Goal: Check status: Check status

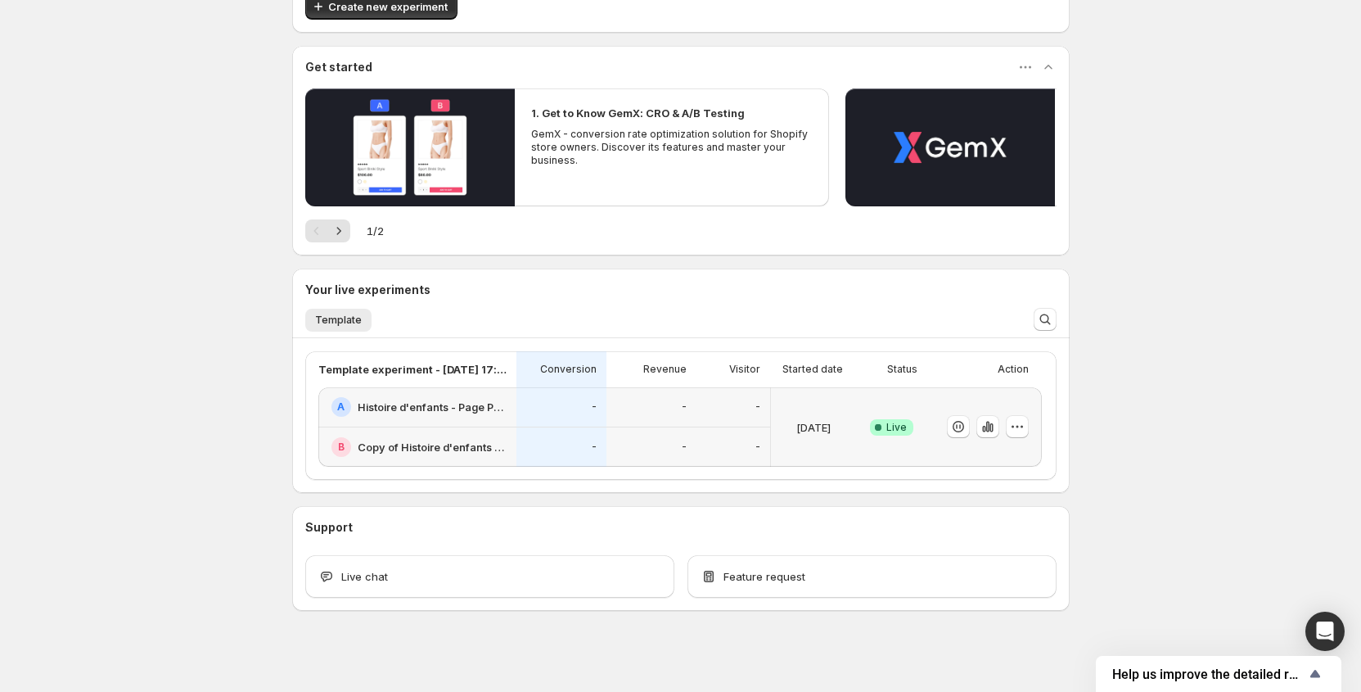
scroll to position [112, 0]
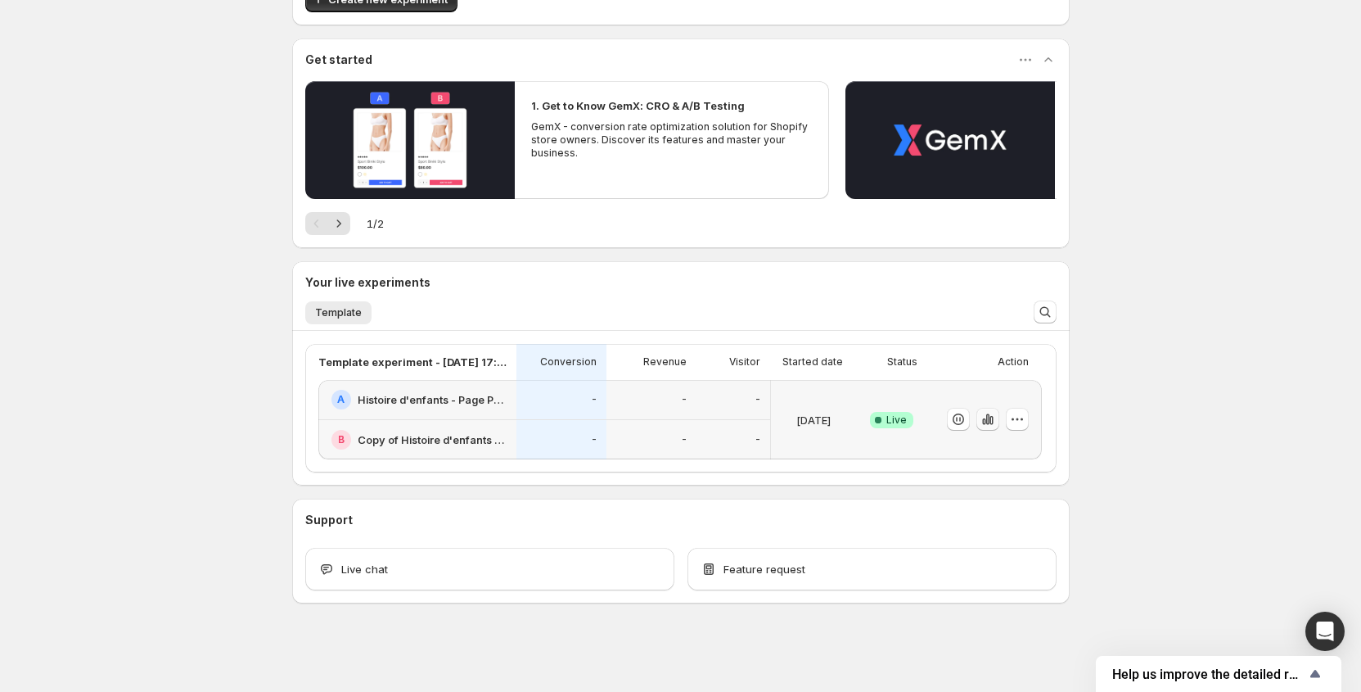
click at [996, 422] on icon "button" at bounding box center [988, 419] width 16 height 16
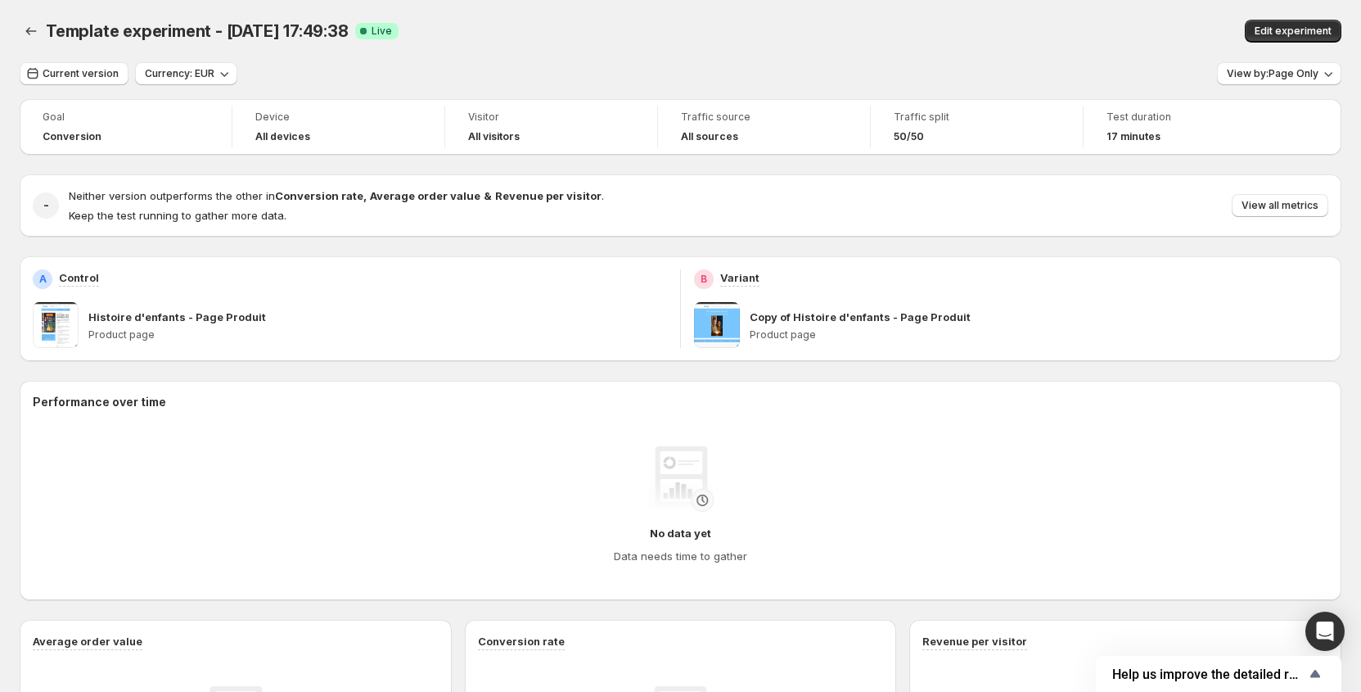
click at [33, 44] on div "Template experiment - [DATE] 17:49:38. This page is ready Template experiment -…" at bounding box center [681, 31] width 1322 height 62
click at [33, 39] on button "Back" at bounding box center [31, 31] width 23 height 23
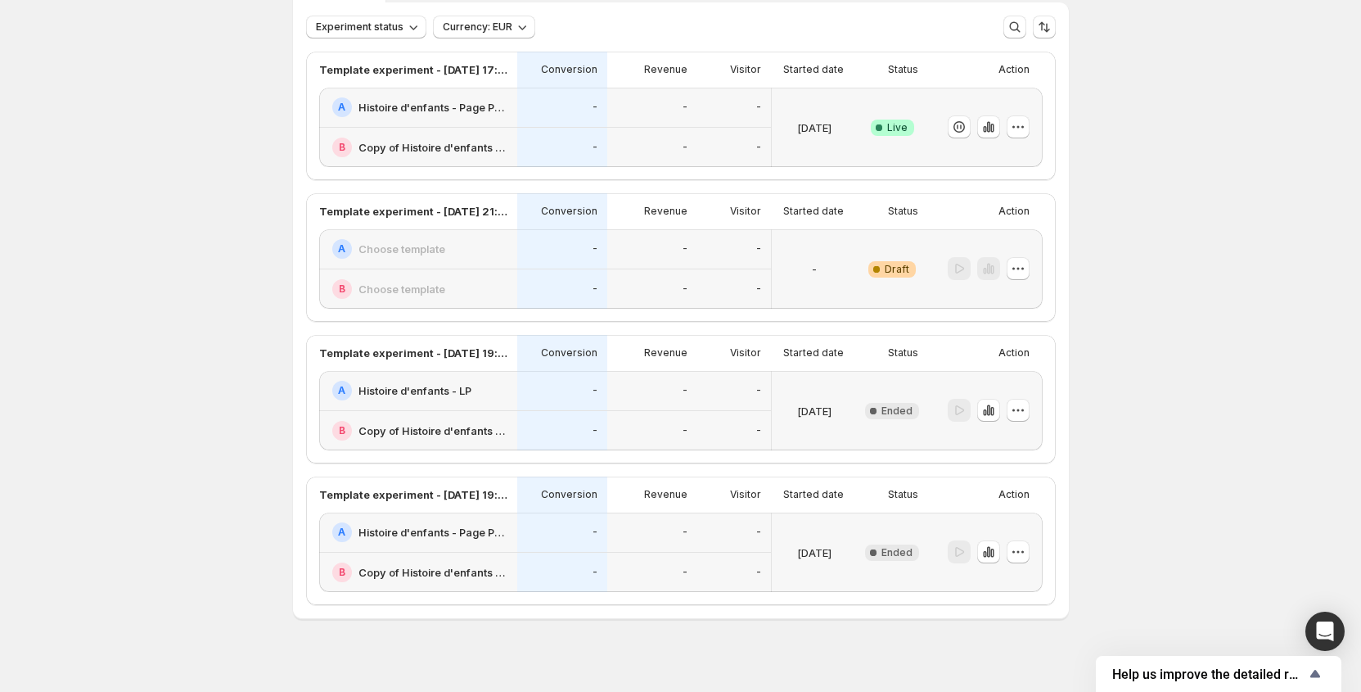
scroll to position [111, 0]
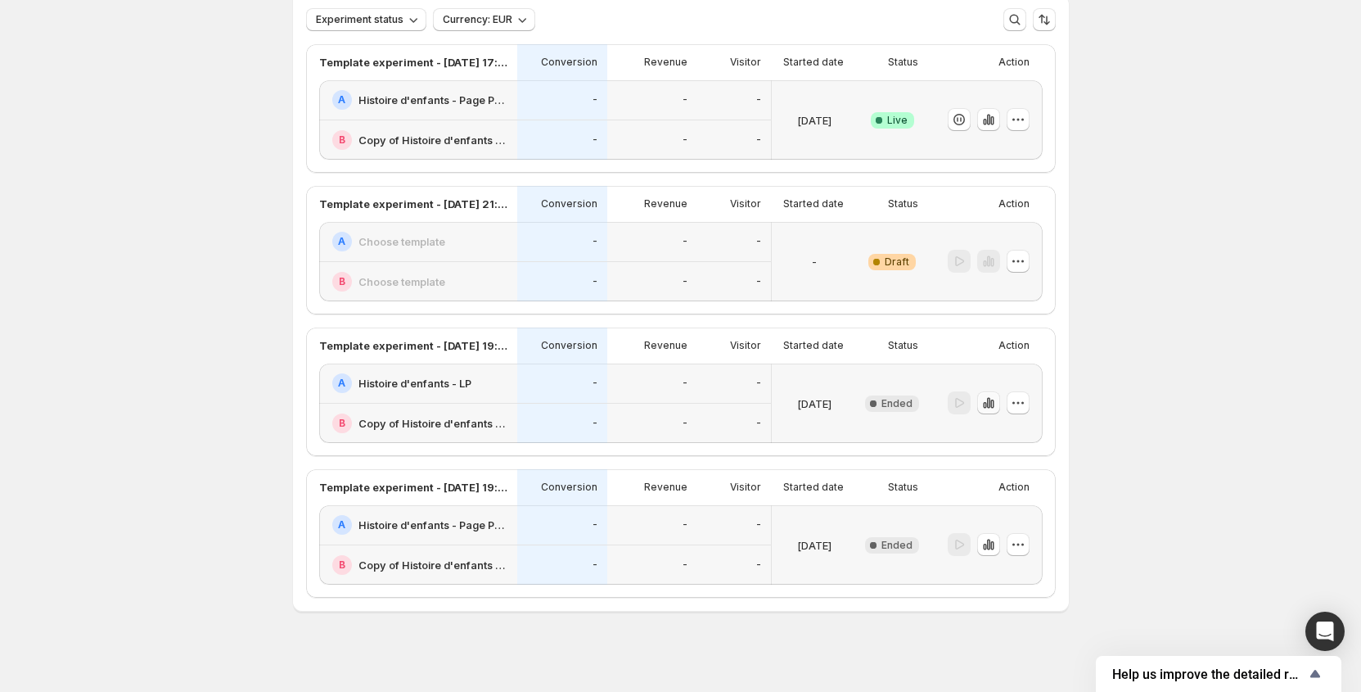
click at [989, 399] on icon "button" at bounding box center [989, 403] width 16 height 16
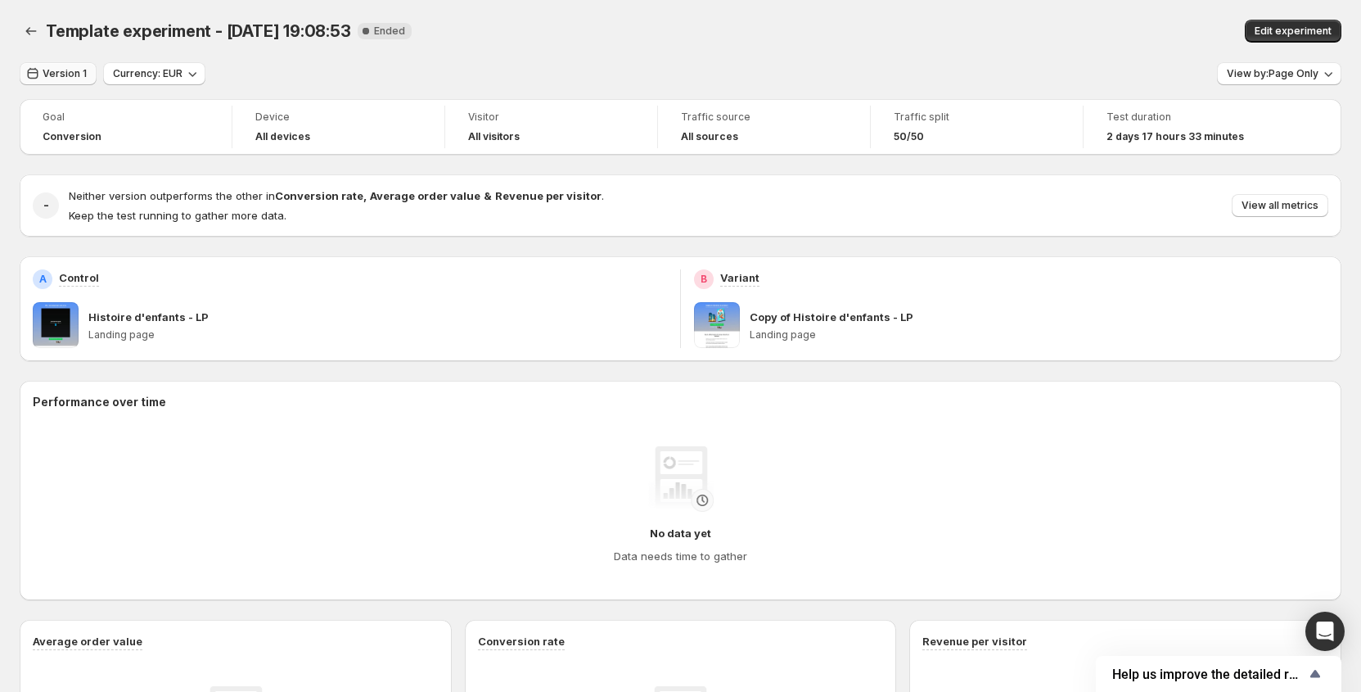
click at [62, 63] on button "Version 1" at bounding box center [58, 73] width 77 height 23
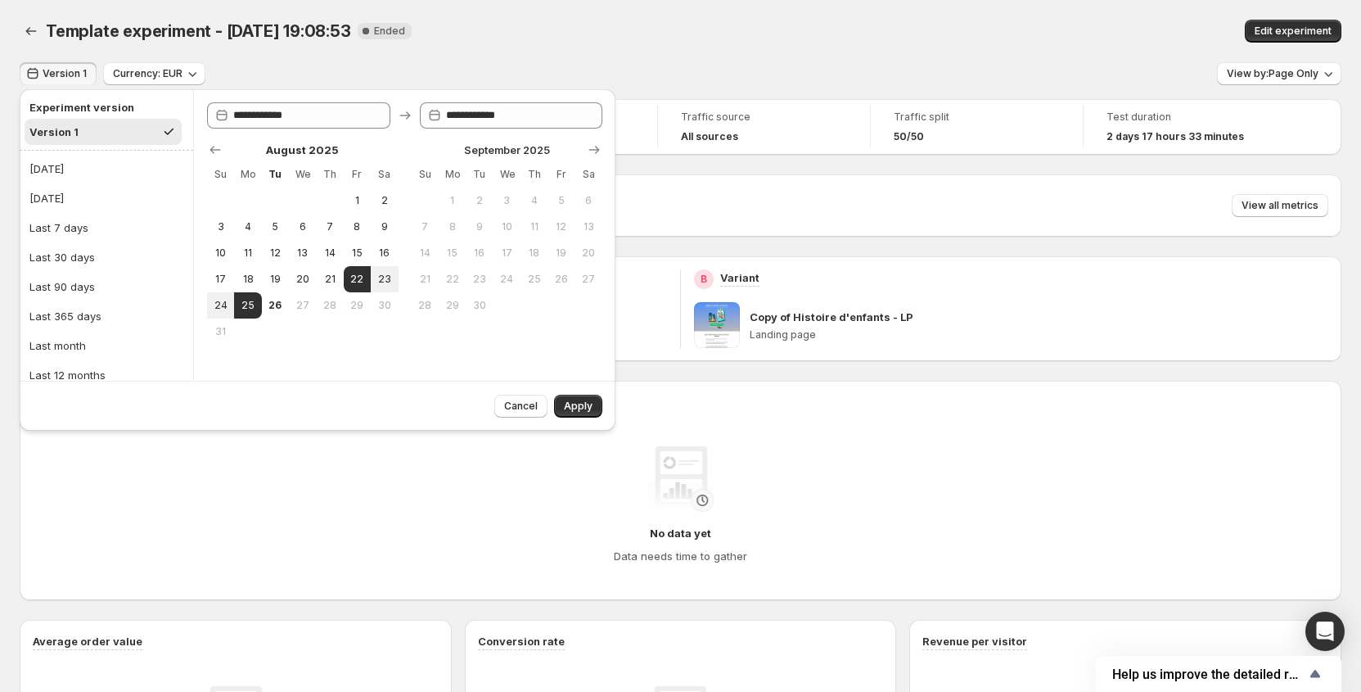
click at [79, 106] on h2 "Experiment version" at bounding box center [102, 107] width 147 height 16
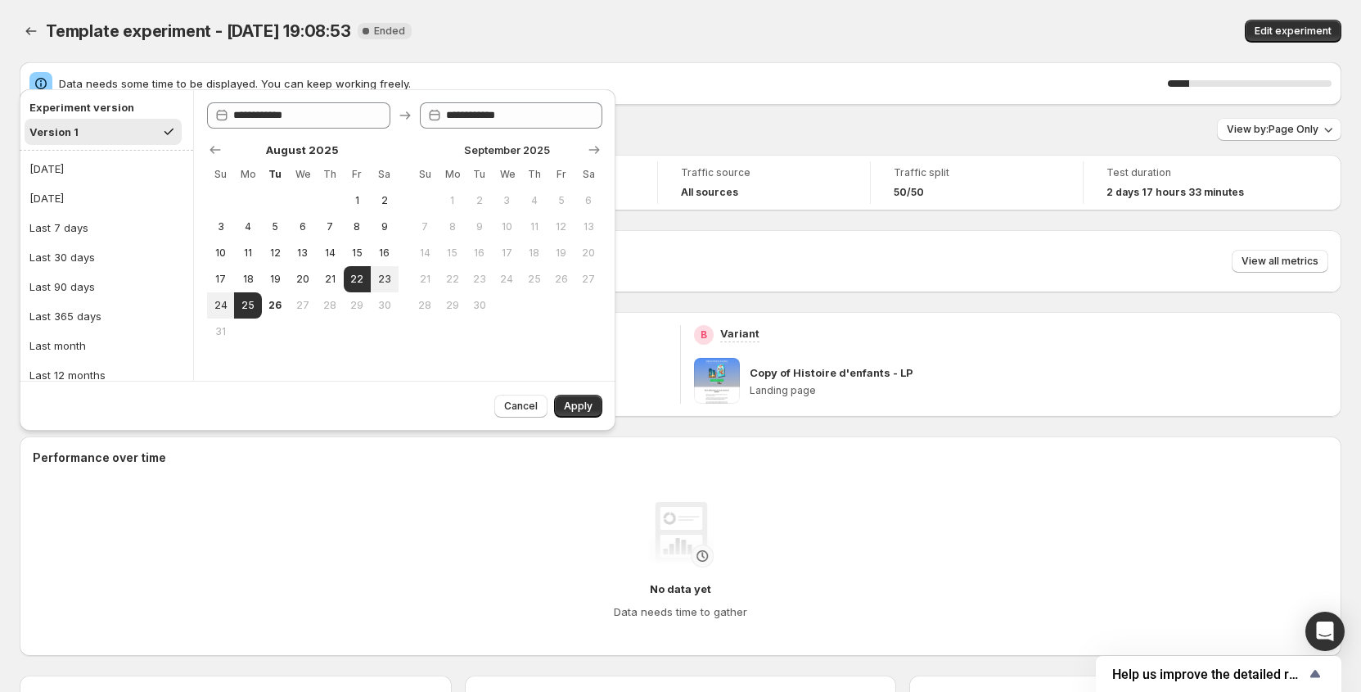
click at [78, 97] on div "Experiment version" at bounding box center [103, 107] width 157 height 21
click at [79, 103] on h2 "Experiment version" at bounding box center [102, 107] width 147 height 16
click at [96, 113] on h2 "Experiment version" at bounding box center [102, 107] width 147 height 16
click at [91, 127] on button "Version 1" at bounding box center [103, 132] width 157 height 26
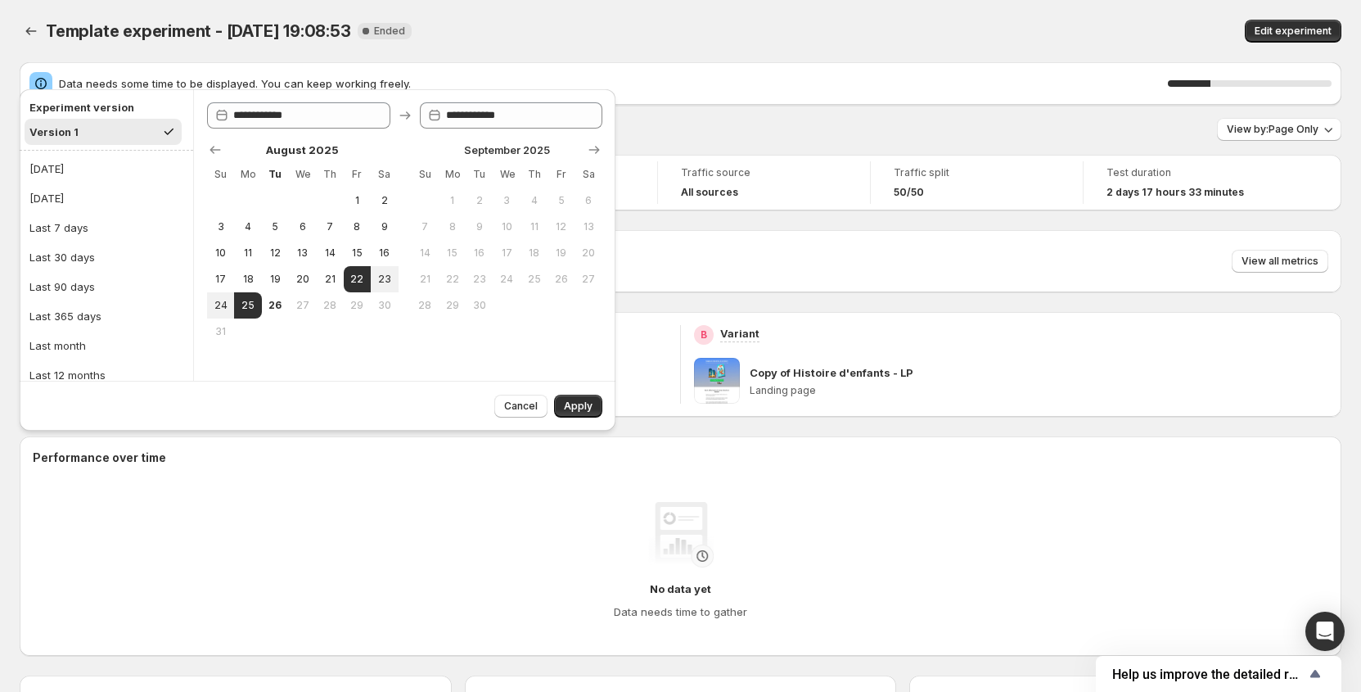
click at [846, 109] on div "Data needs some time to be displayed. You can keep working freely. 26 % Version…" at bounding box center [681, 598] width 1322 height 1073
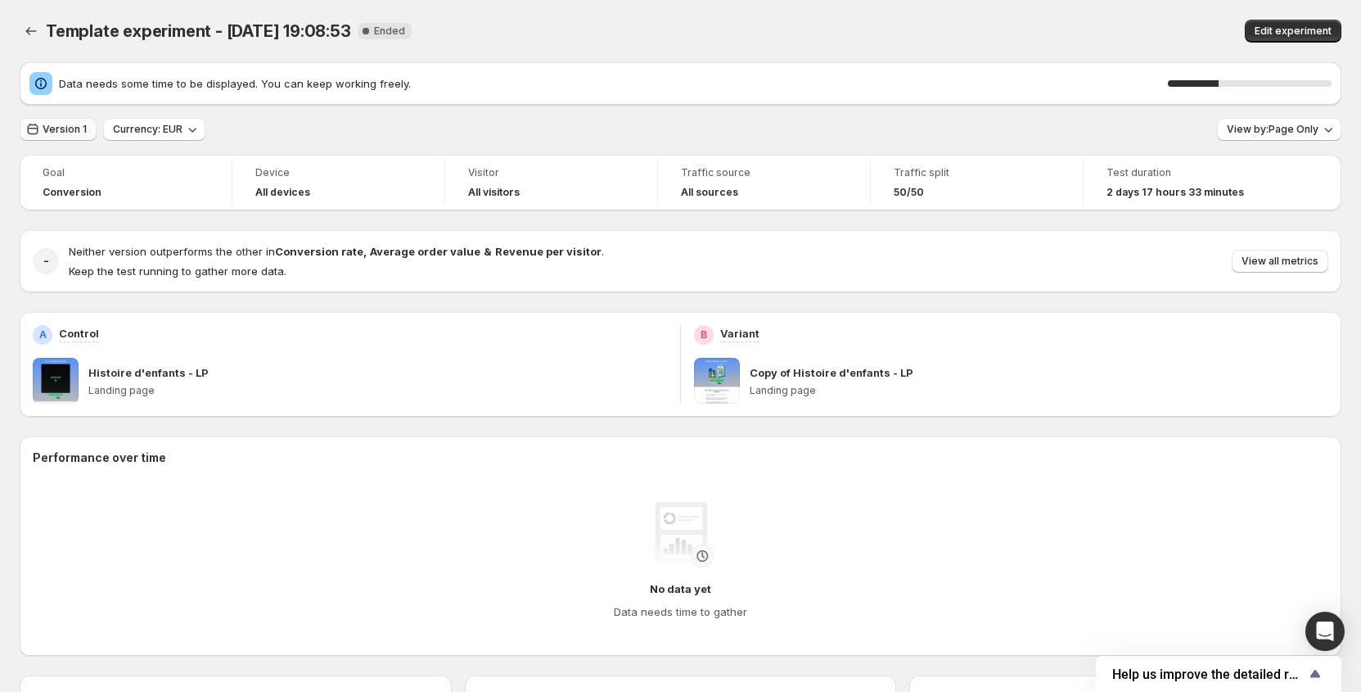
click at [80, 126] on span "Version 1" at bounding box center [65, 129] width 44 height 13
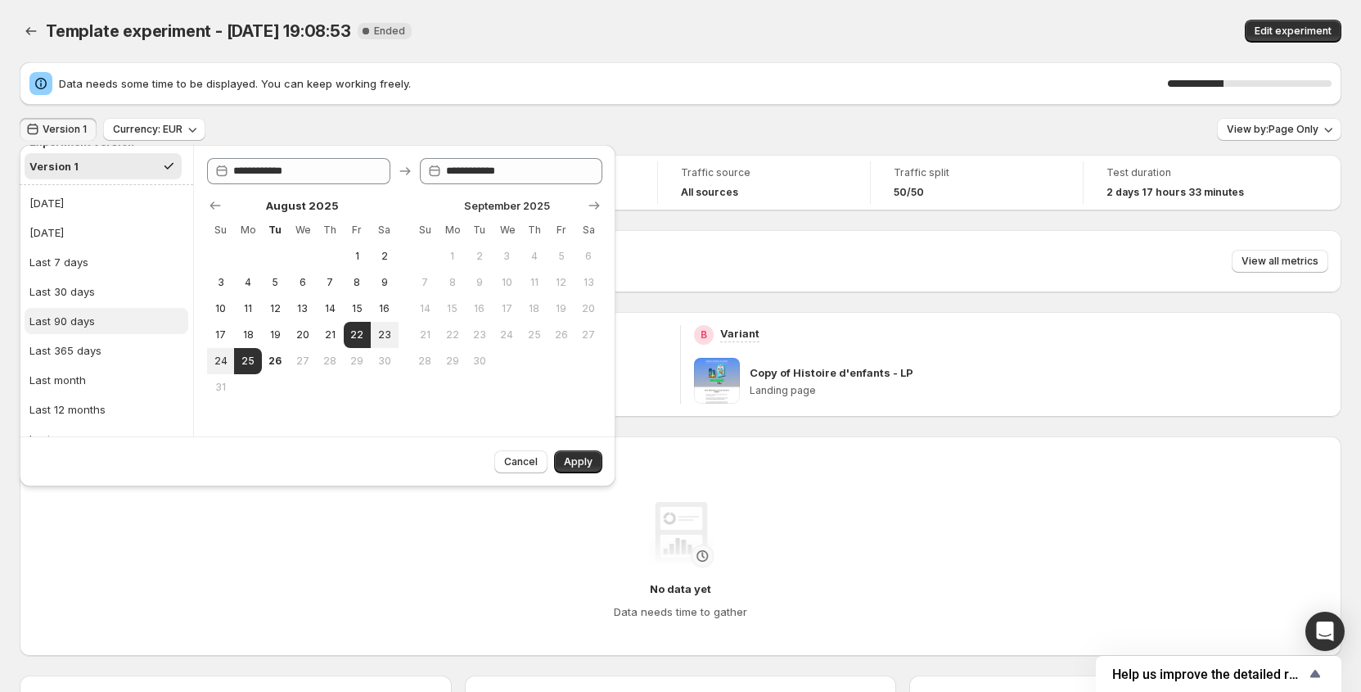
scroll to position [42, 0]
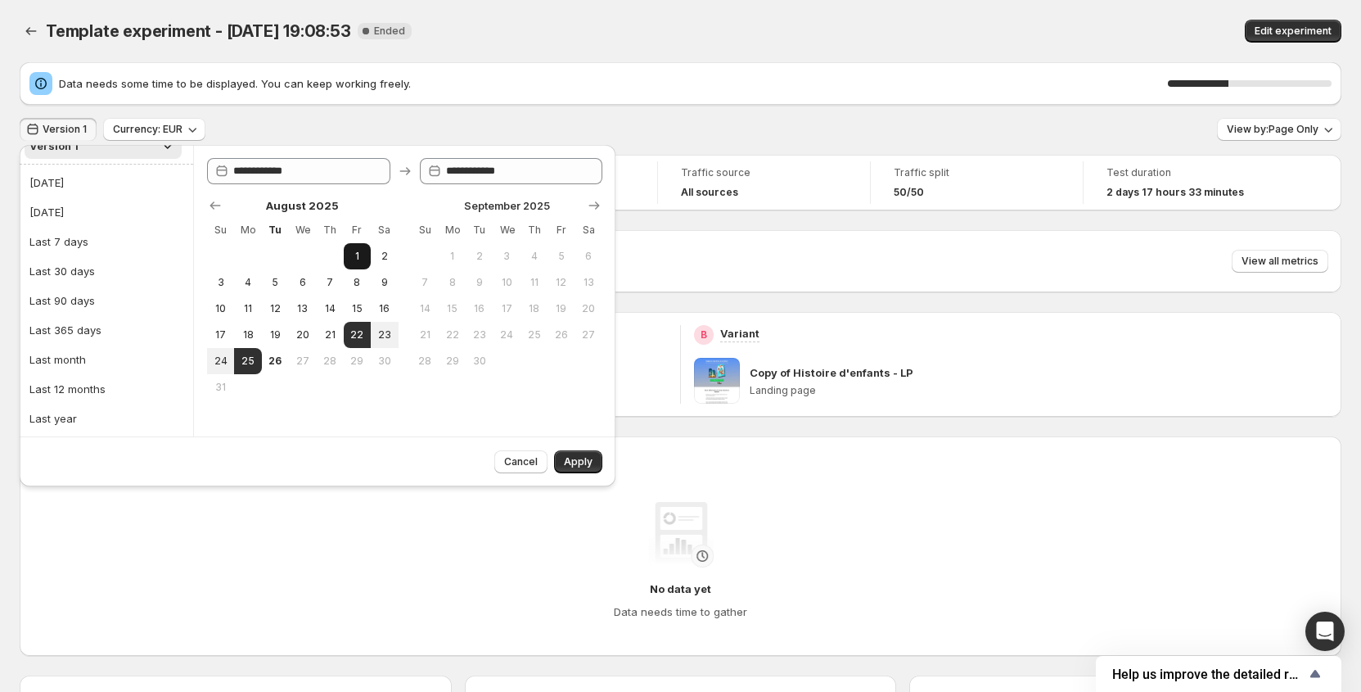
click at [362, 255] on span "1" at bounding box center [357, 256] width 14 height 13
type input "**********"
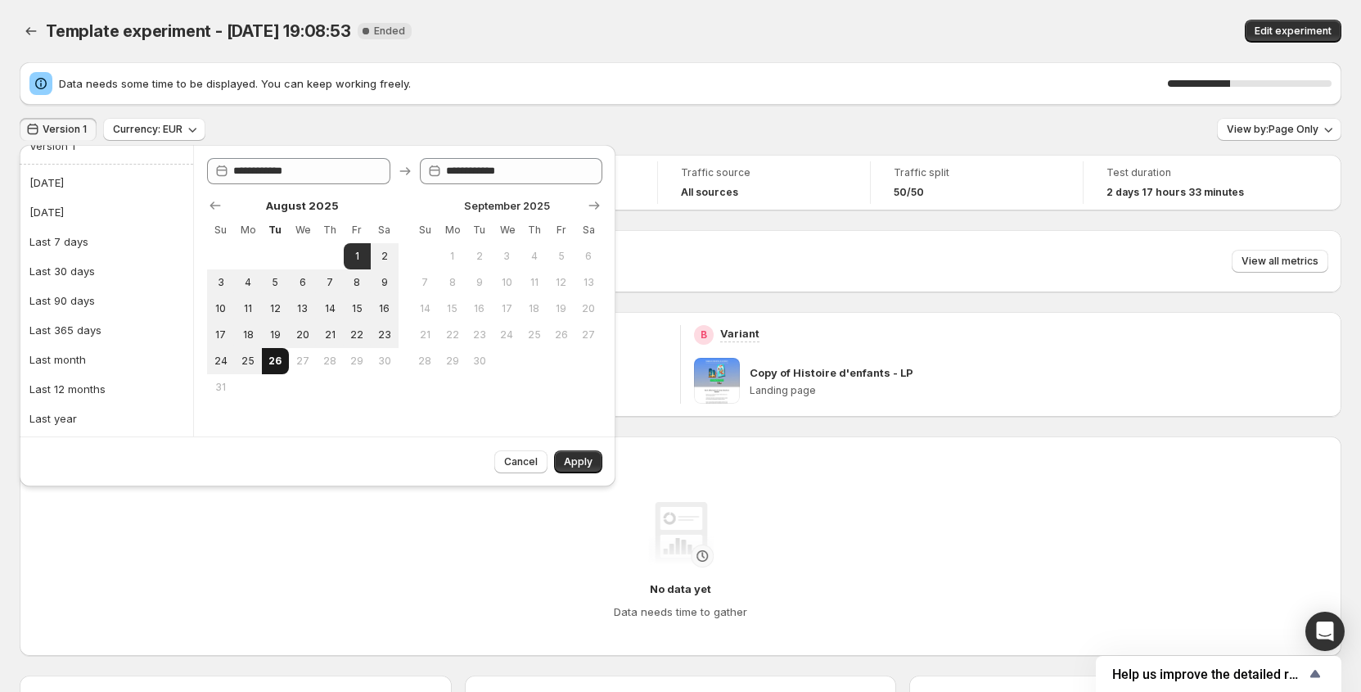
click at [273, 359] on span "26" at bounding box center [275, 360] width 14 height 13
type input "**********"
click at [558, 457] on button "Apply" at bounding box center [578, 461] width 48 height 23
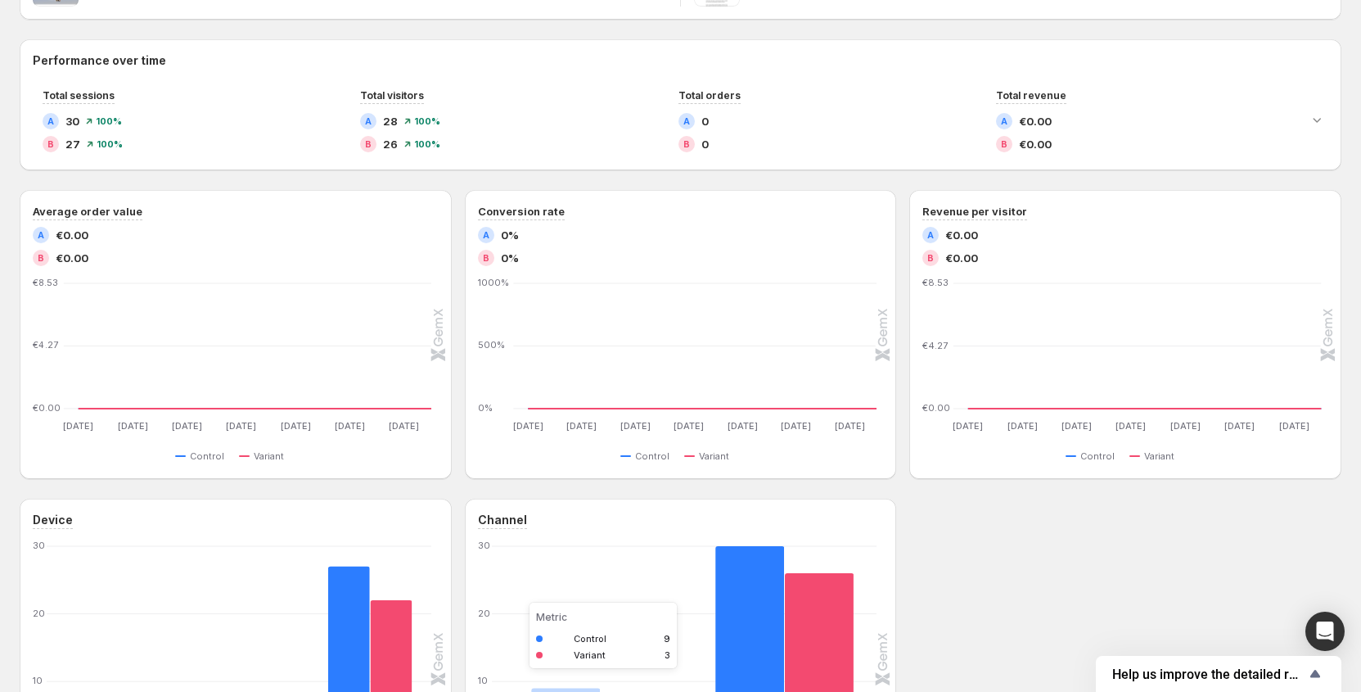
scroll to position [0, 0]
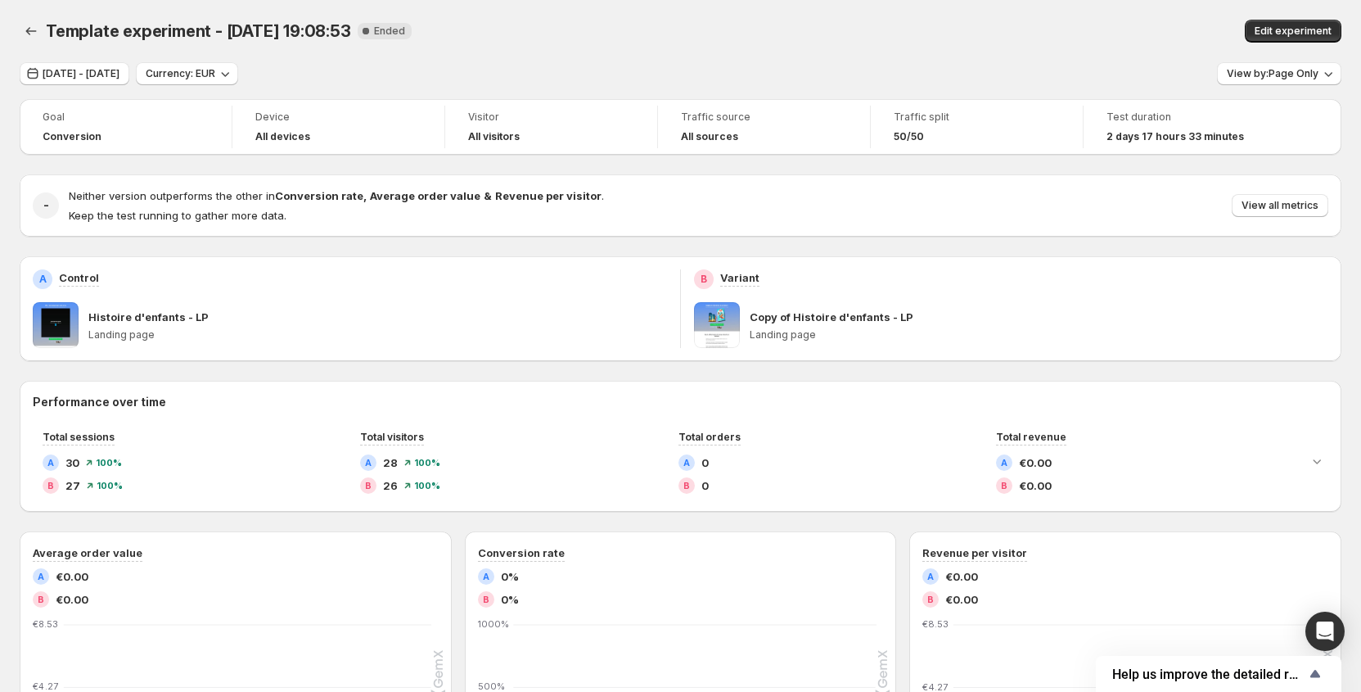
click at [138, 316] on p "Histoire d'enfants - LP" at bounding box center [148, 317] width 120 height 16
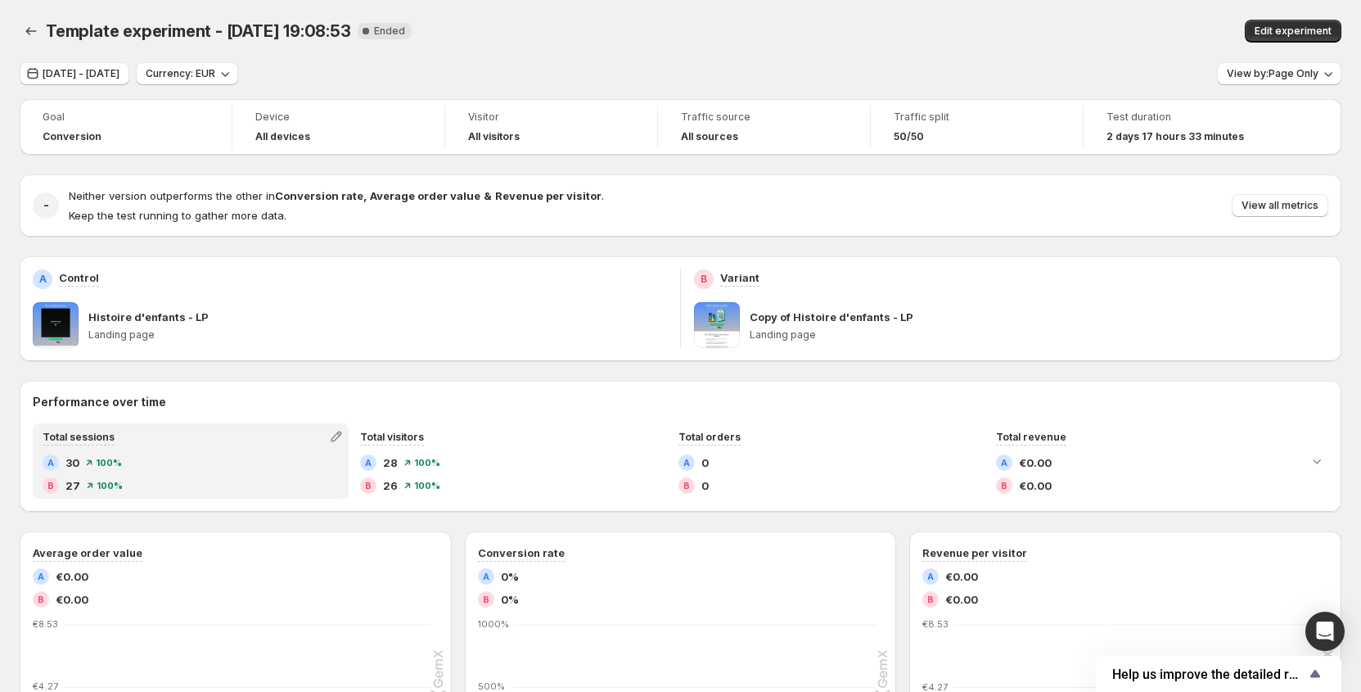
drag, startPoint x: 133, startPoint y: 446, endPoint x: 86, endPoint y: 178, distance: 272.5
click at [133, 444] on div "Total sessions" at bounding box center [190, 436] width 313 height 23
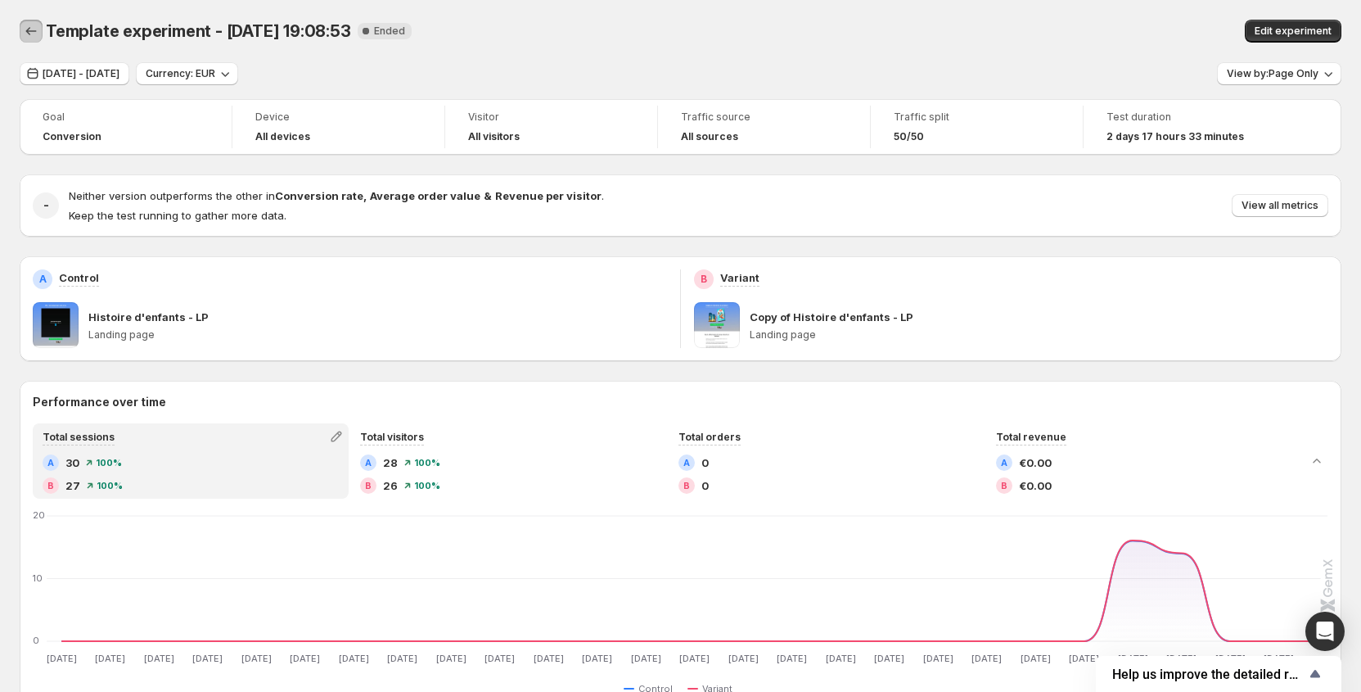
click at [33, 32] on icon "Back" at bounding box center [31, 31] width 16 height 16
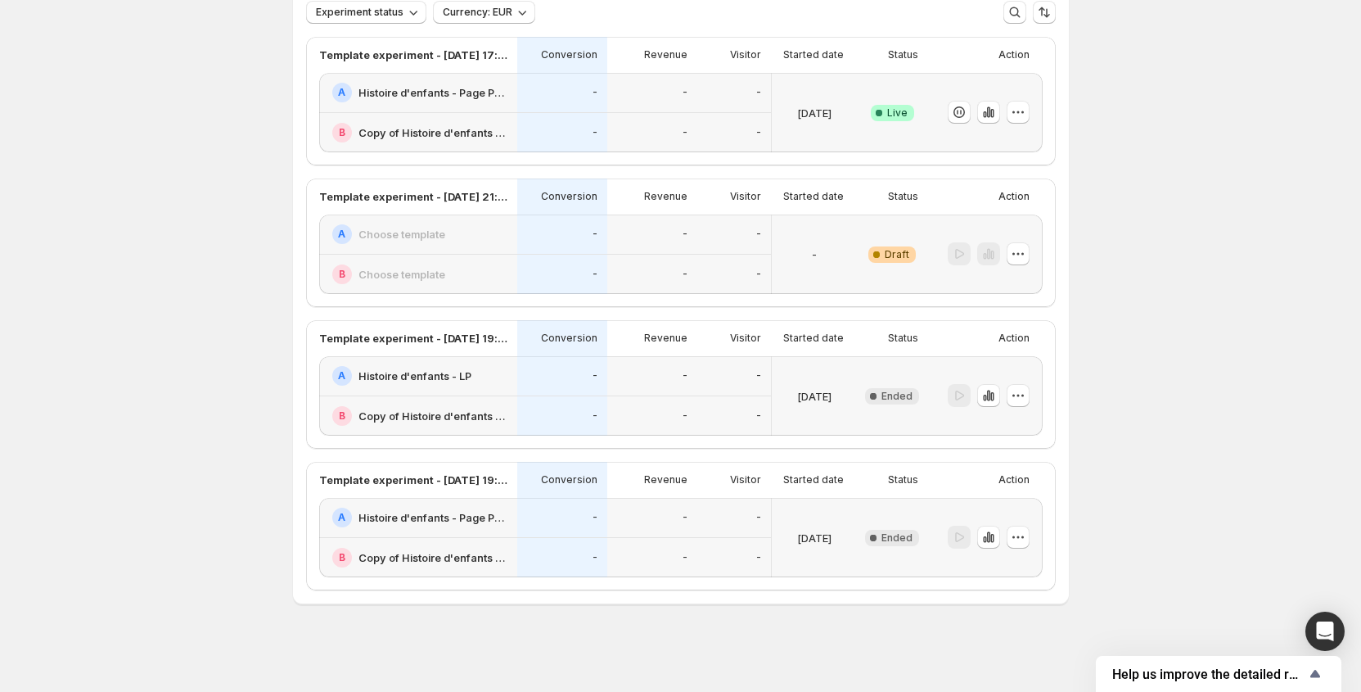
scroll to position [119, 0]
click at [535, 515] on div "-" at bounding box center [562, 517] width 70 height 20
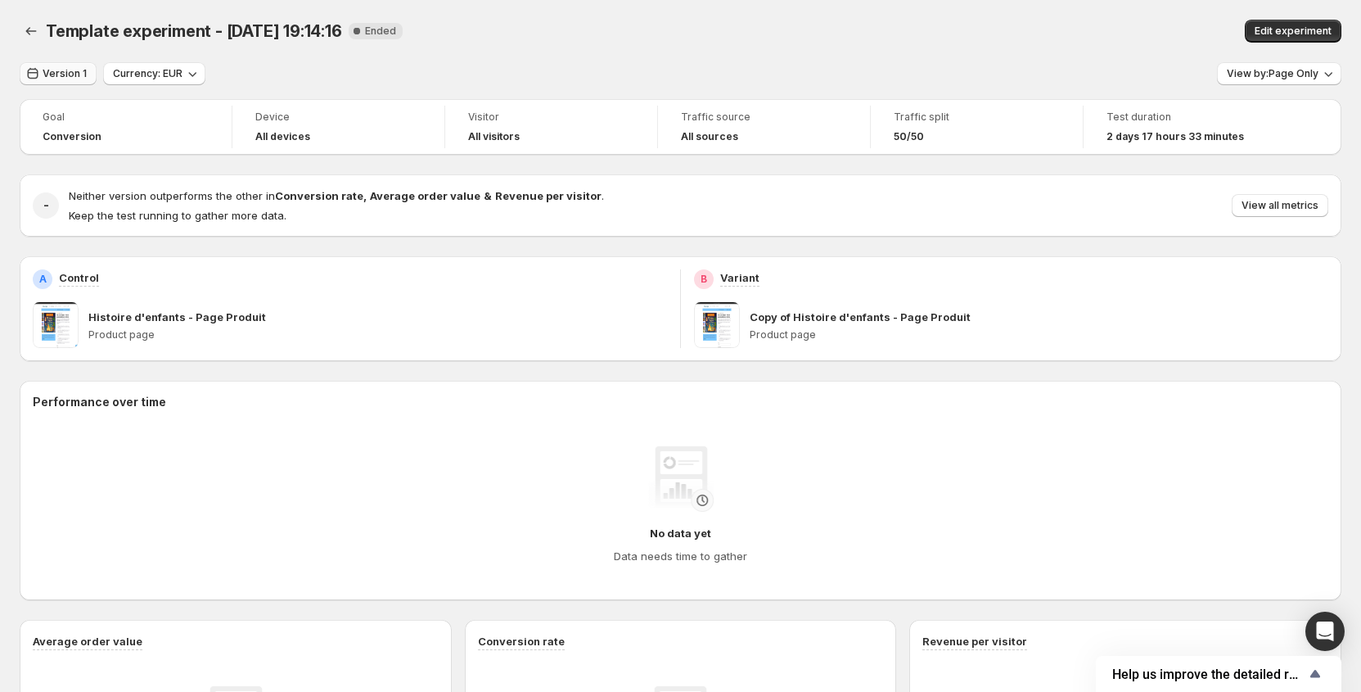
click at [70, 75] on span "Version 1" at bounding box center [65, 73] width 44 height 13
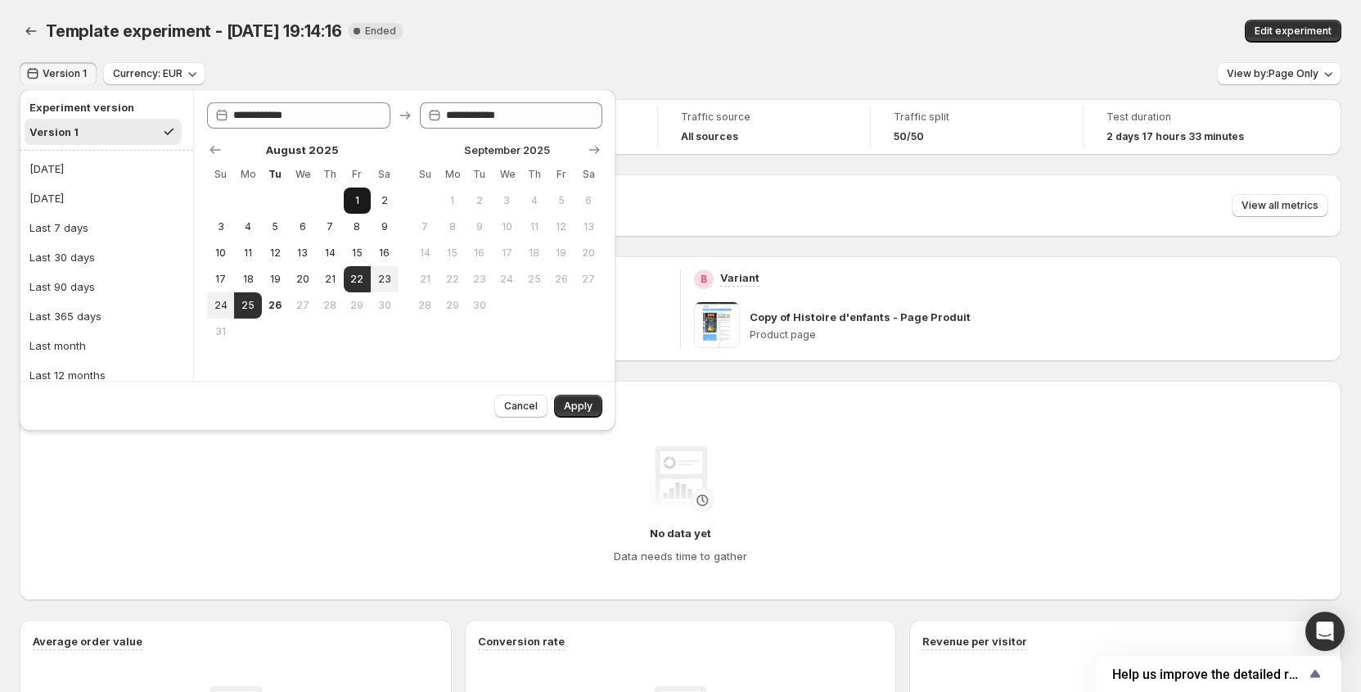
click at [358, 190] on button "1" at bounding box center [357, 200] width 27 height 26
type input "**********"
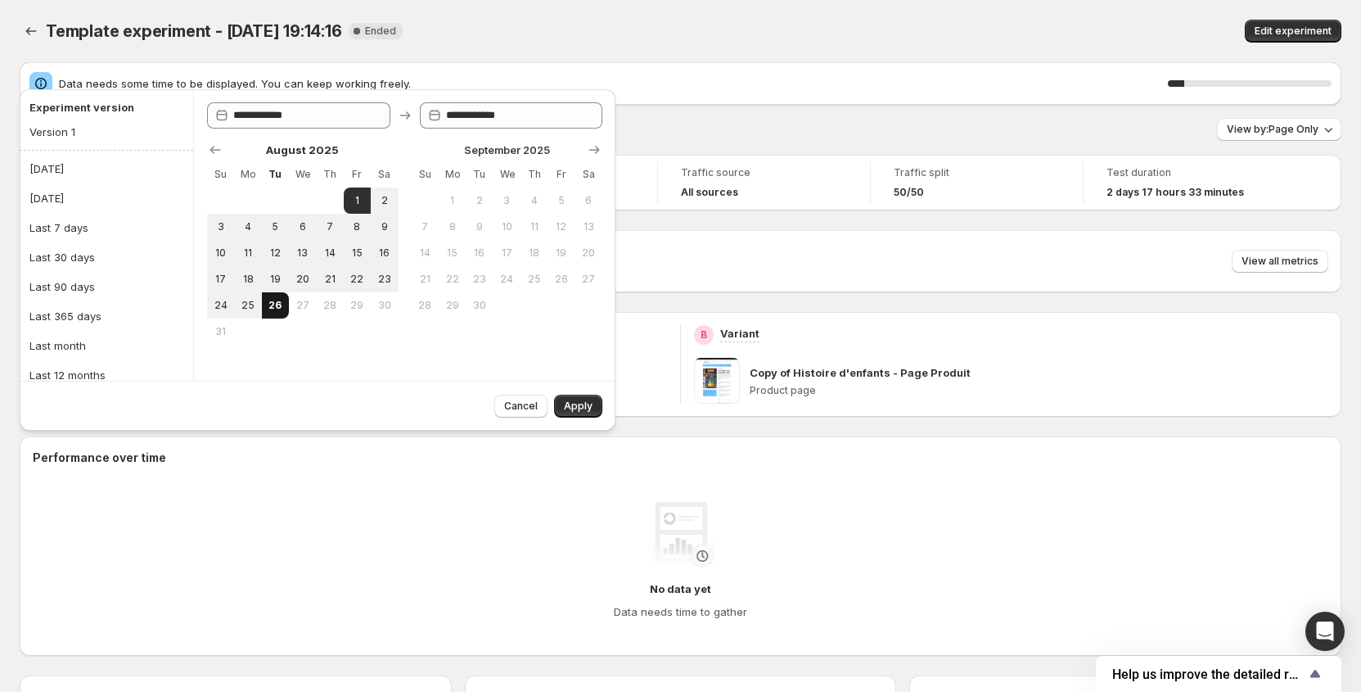
click at [279, 305] on span "26" at bounding box center [275, 305] width 14 height 13
type input "**********"
click at [568, 408] on span "Apply" at bounding box center [578, 405] width 29 height 13
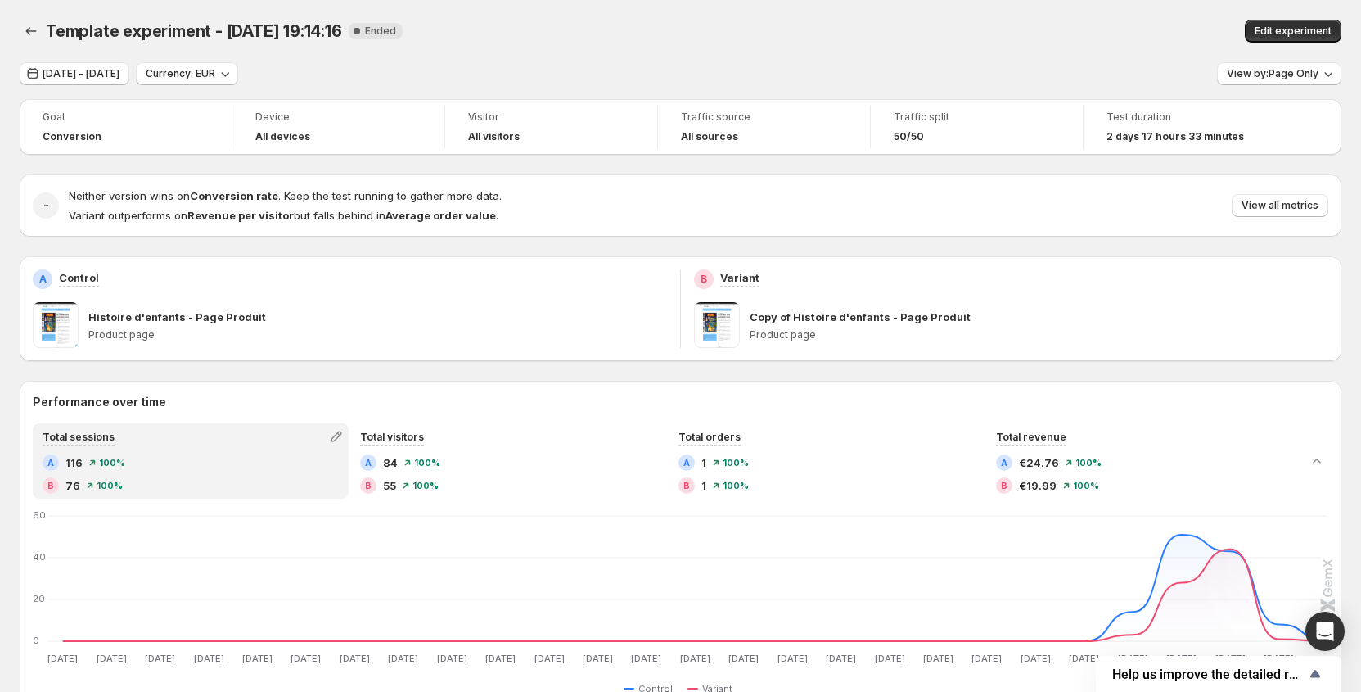
click at [729, 328] on span at bounding box center [717, 325] width 46 height 46
drag, startPoint x: 729, startPoint y: 328, endPoint x: 746, endPoint y: 279, distance: 51.8
click at [730, 327] on span at bounding box center [717, 325] width 46 height 46
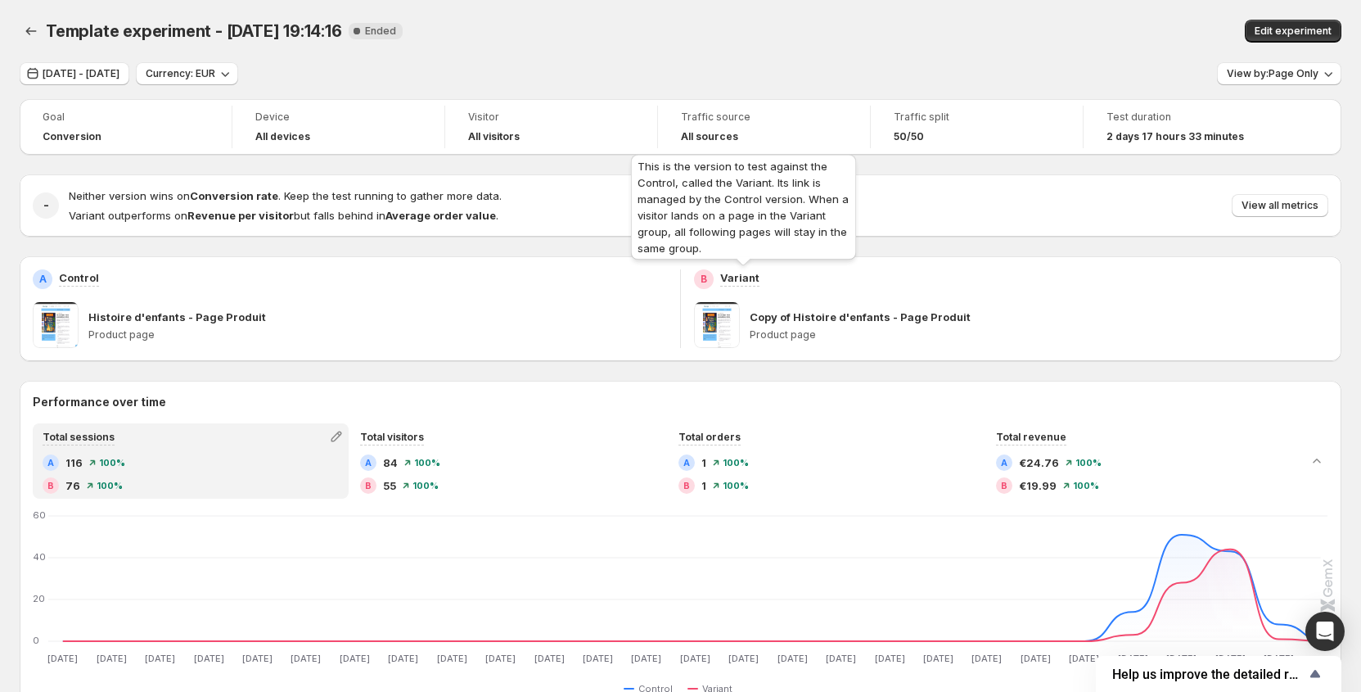
click at [746, 285] on p "Variant" at bounding box center [739, 277] width 39 height 16
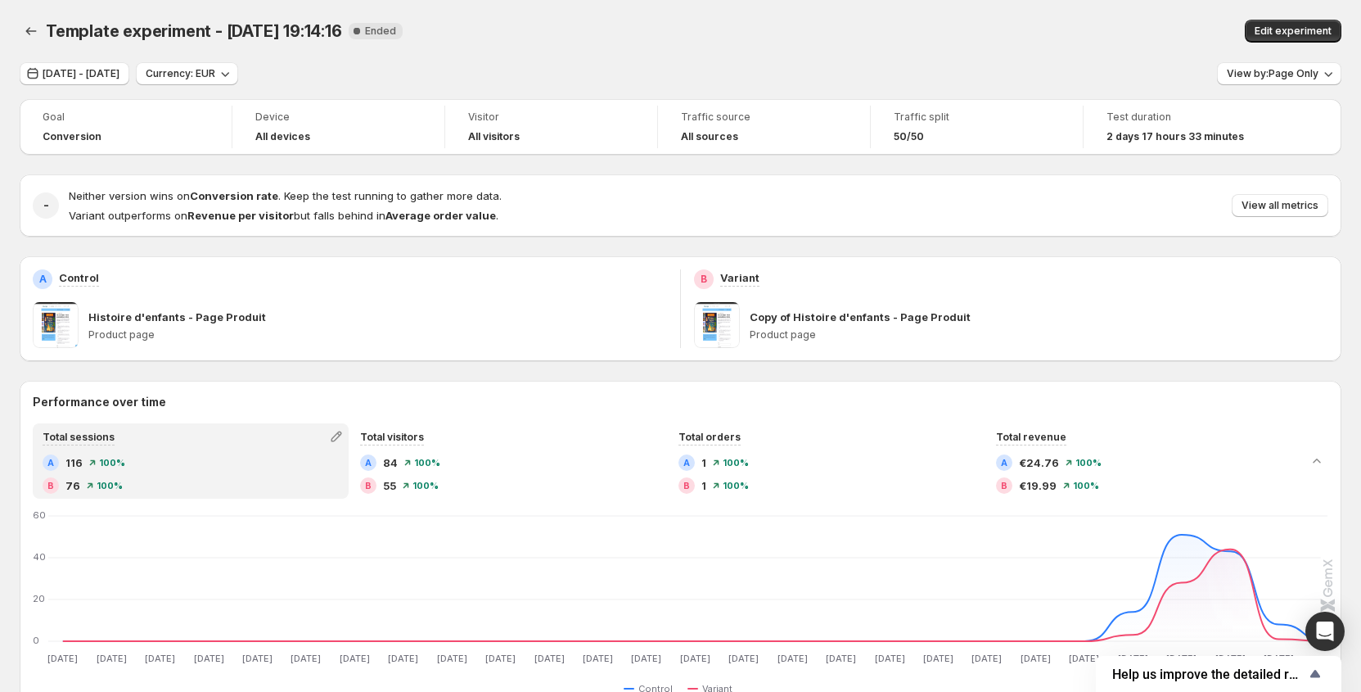
click at [1018, 318] on div "Copy of Histoire d'enfants - Page Produit" at bounding box center [1039, 317] width 579 height 16
